Goal: Find specific page/section: Find specific page/section

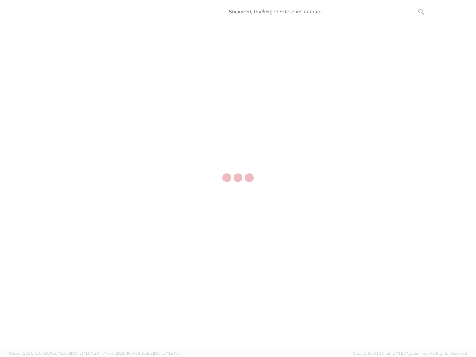
select select "US"
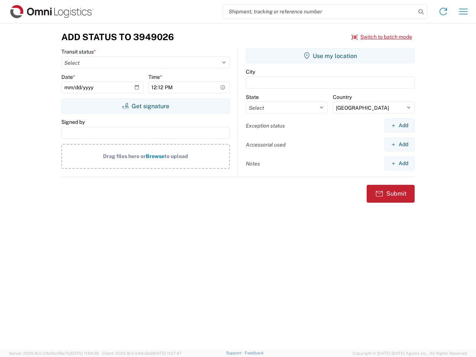
click at [319, 12] on input "search" at bounding box center [319, 11] width 193 height 14
click at [421, 12] on icon at bounding box center [421, 12] width 10 height 10
click at [443, 12] on icon at bounding box center [443, 12] width 12 height 12
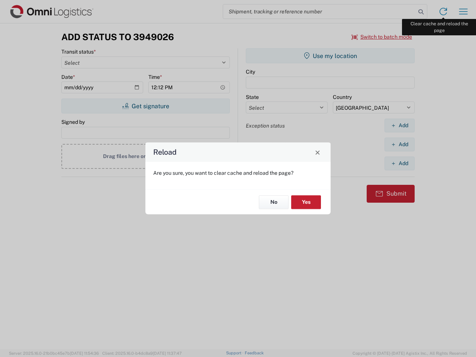
click at [463, 12] on div "Reload Are you sure, you want to clear cache and reload the page? No Yes" at bounding box center [238, 178] width 476 height 357
click at [382, 37] on div "Reload Are you sure, you want to clear cache and reload the page? No Yes" at bounding box center [238, 178] width 476 height 357
click at [145, 106] on div "Reload Are you sure, you want to clear cache and reload the page? No Yes" at bounding box center [238, 178] width 476 height 357
click at [330, 56] on div "Reload Are you sure, you want to clear cache and reload the page? No Yes" at bounding box center [238, 178] width 476 height 357
click at [399, 125] on div "Reload Are you sure, you want to clear cache and reload the page? No Yes" at bounding box center [238, 178] width 476 height 357
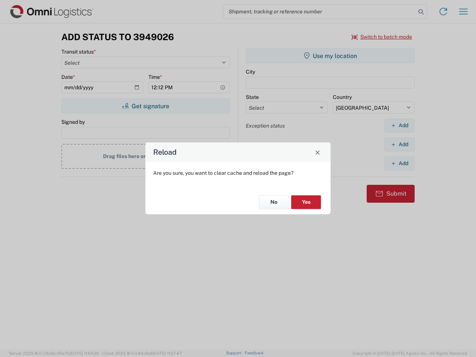
click at [399, 144] on div "Reload Are you sure, you want to clear cache and reload the page? No Yes" at bounding box center [238, 178] width 476 height 357
click at [399, 163] on div "Reload Are you sure, you want to clear cache and reload the page? No Yes" at bounding box center [238, 178] width 476 height 357
